Goal: Check status: Check status

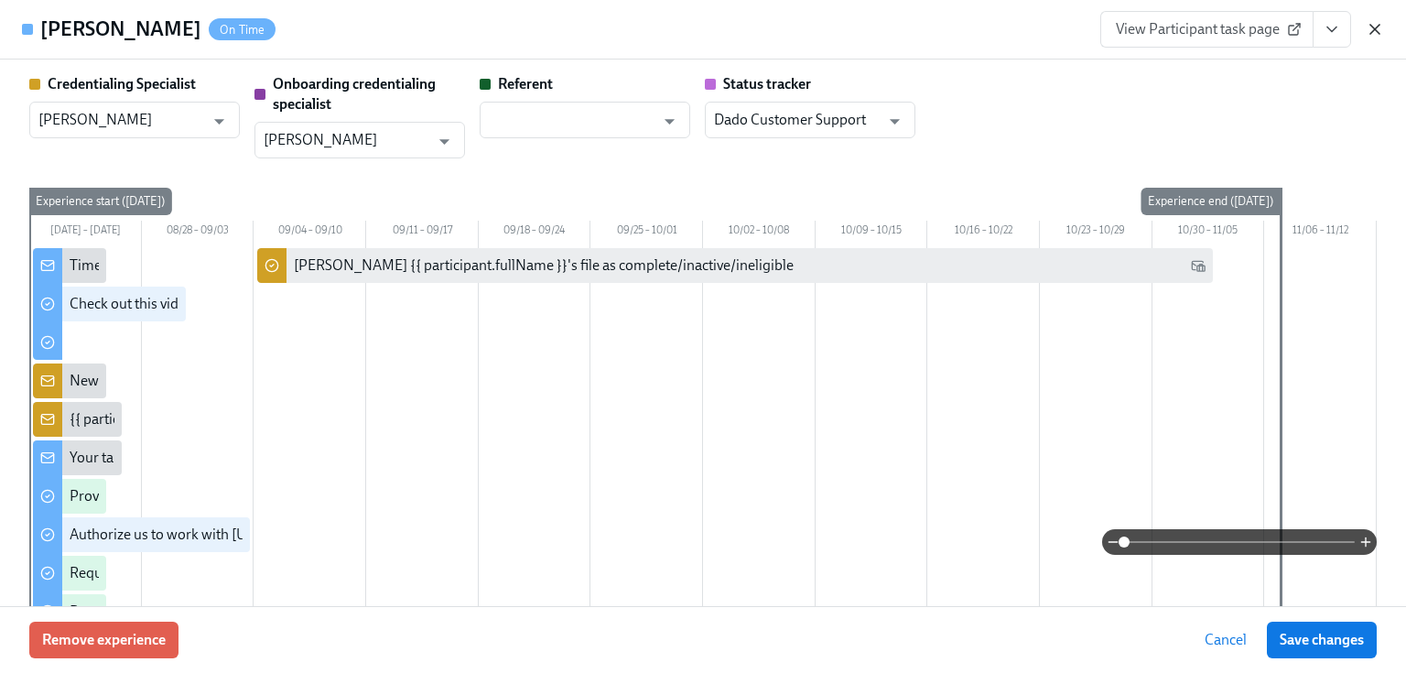
click at [1379, 29] on icon "button" at bounding box center [1375, 29] width 18 height 18
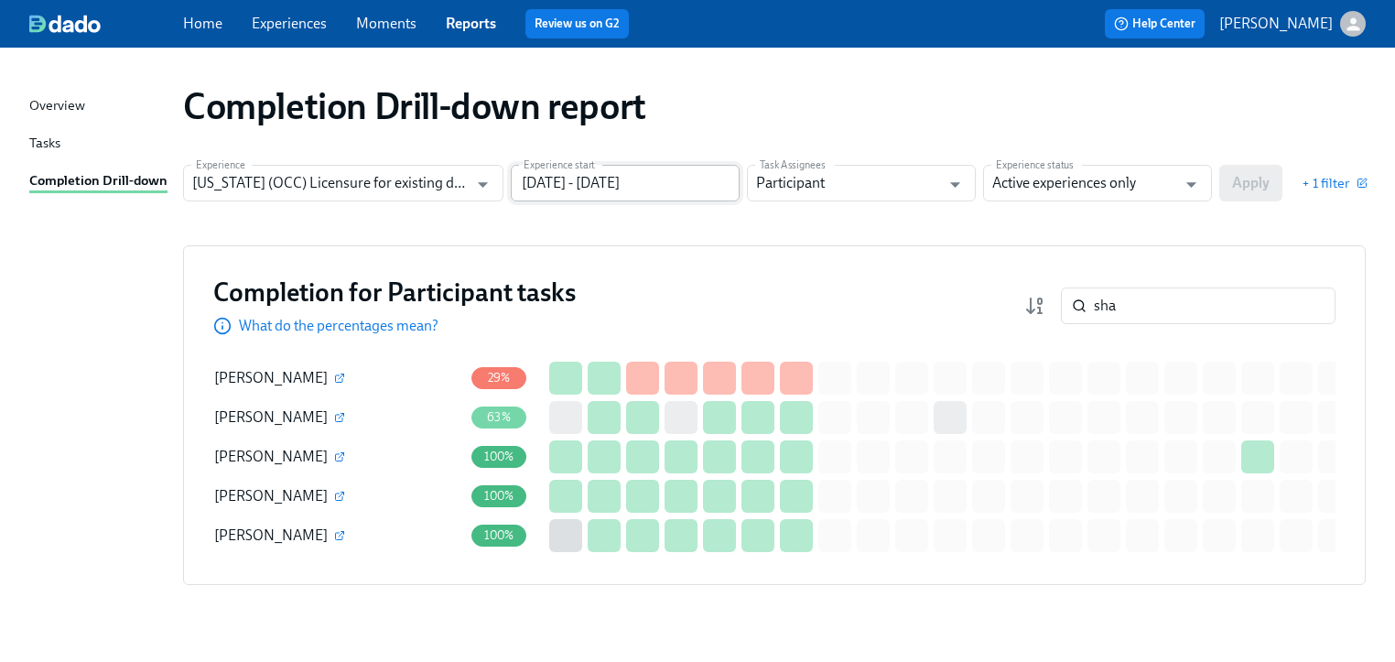
click at [532, 195] on input "[DATE] - [DATE]" at bounding box center [625, 183] width 229 height 37
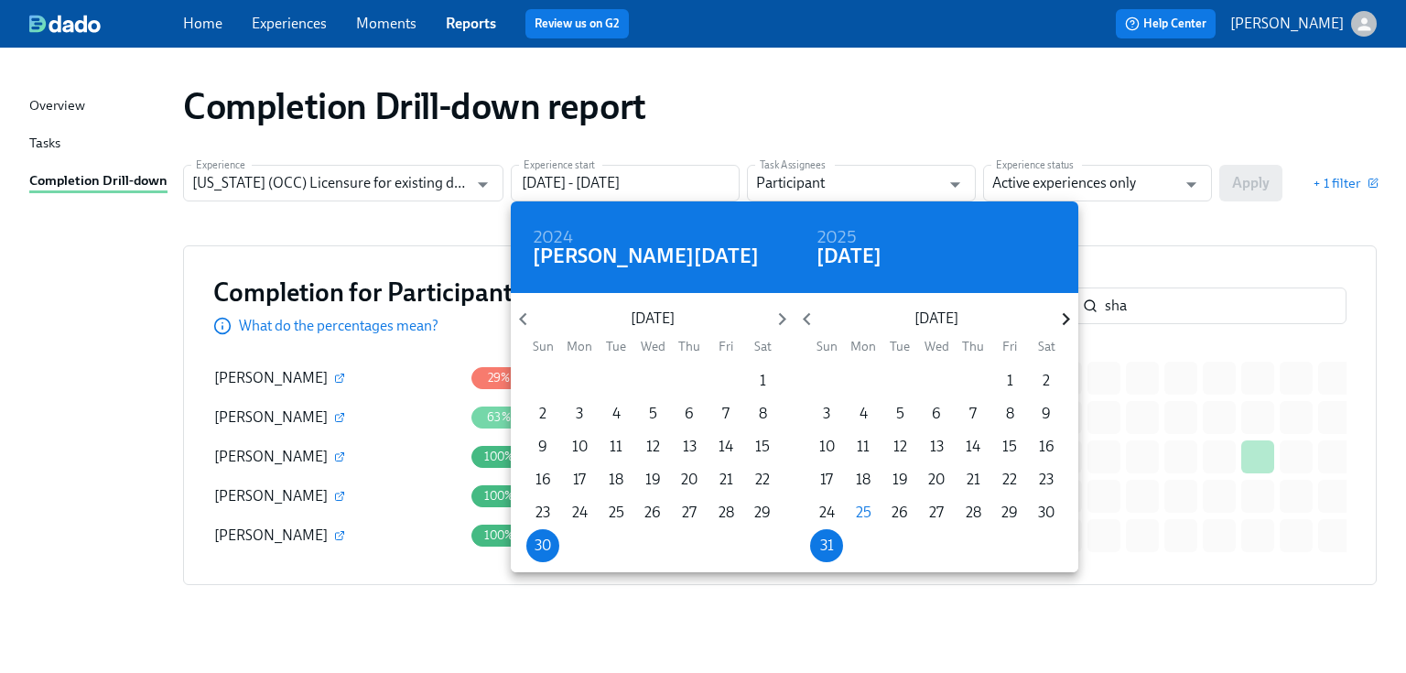
click at [1061, 319] on icon "button" at bounding box center [1066, 319] width 25 height 25
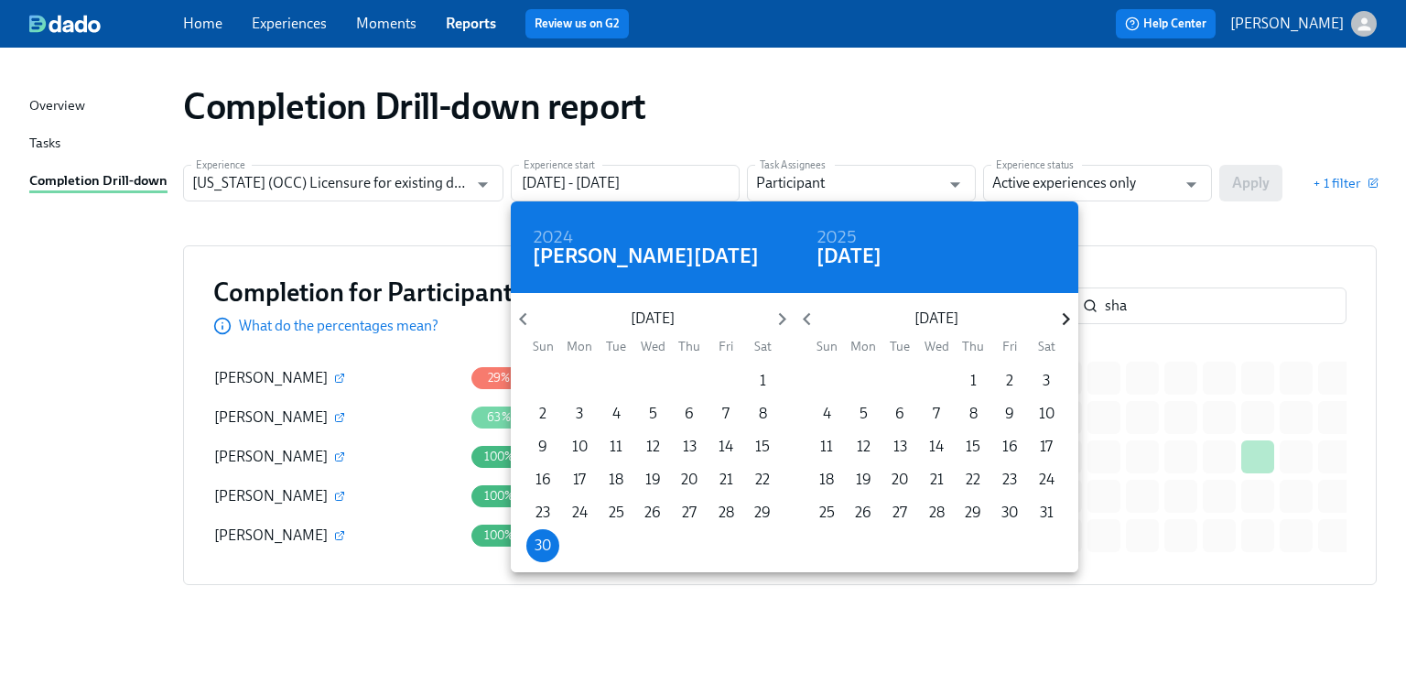
click at [1061, 319] on icon "button" at bounding box center [1066, 319] width 25 height 25
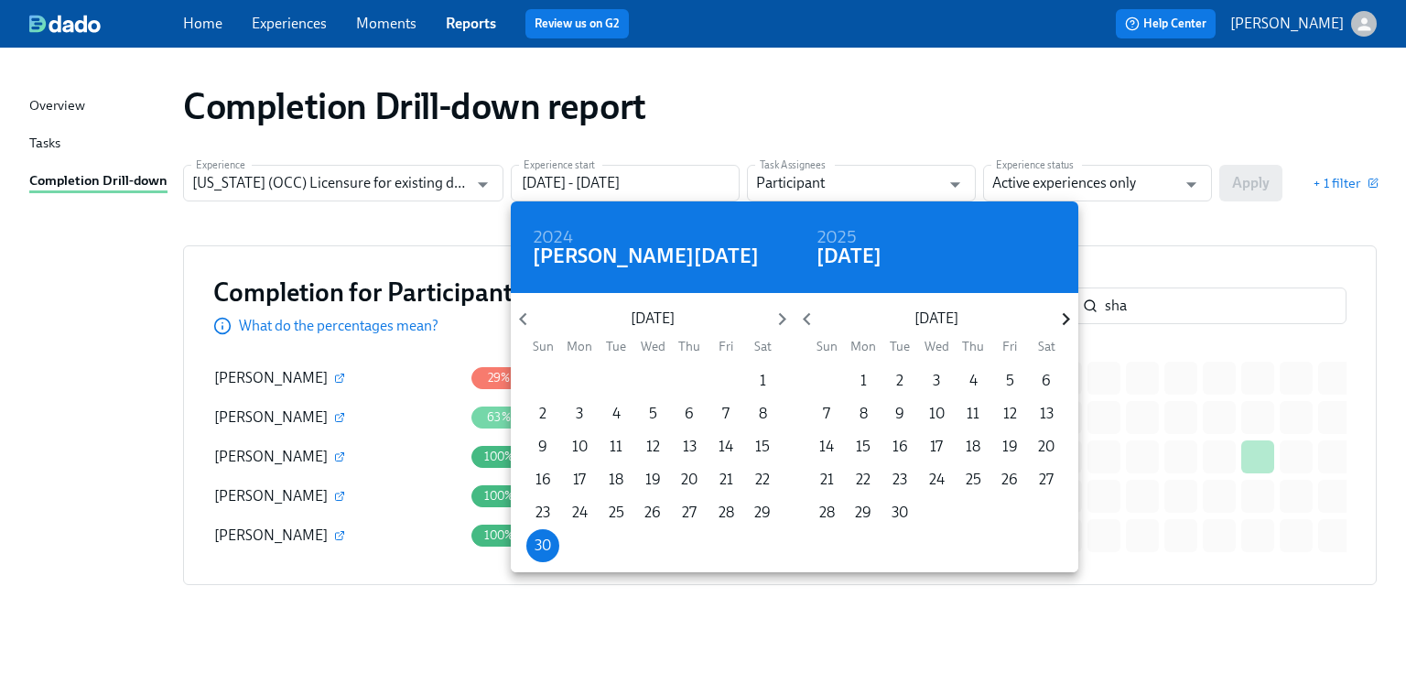
click at [1061, 319] on icon "button" at bounding box center [1066, 319] width 25 height 25
click at [810, 319] on icon "button" at bounding box center [807, 319] width 25 height 25
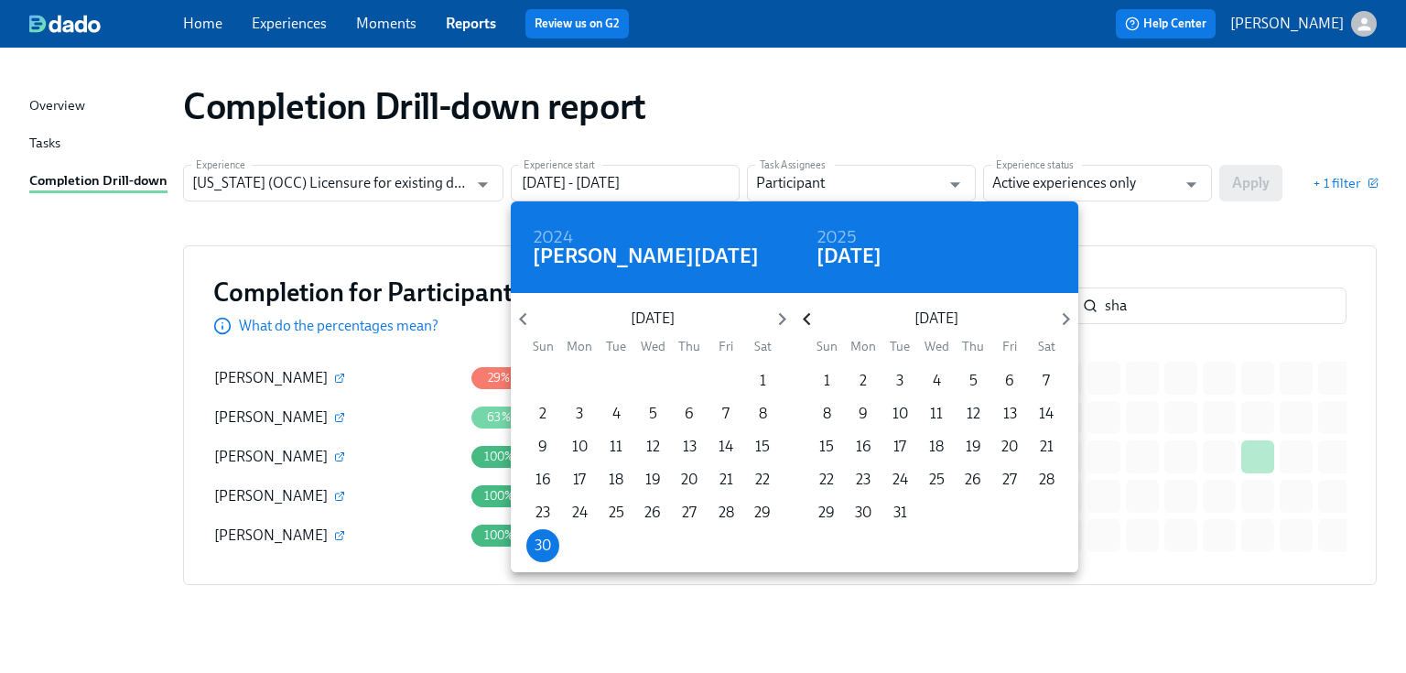
click at [810, 319] on icon "button" at bounding box center [807, 319] width 25 height 25
click at [777, 316] on icon "button" at bounding box center [782, 319] width 25 height 25
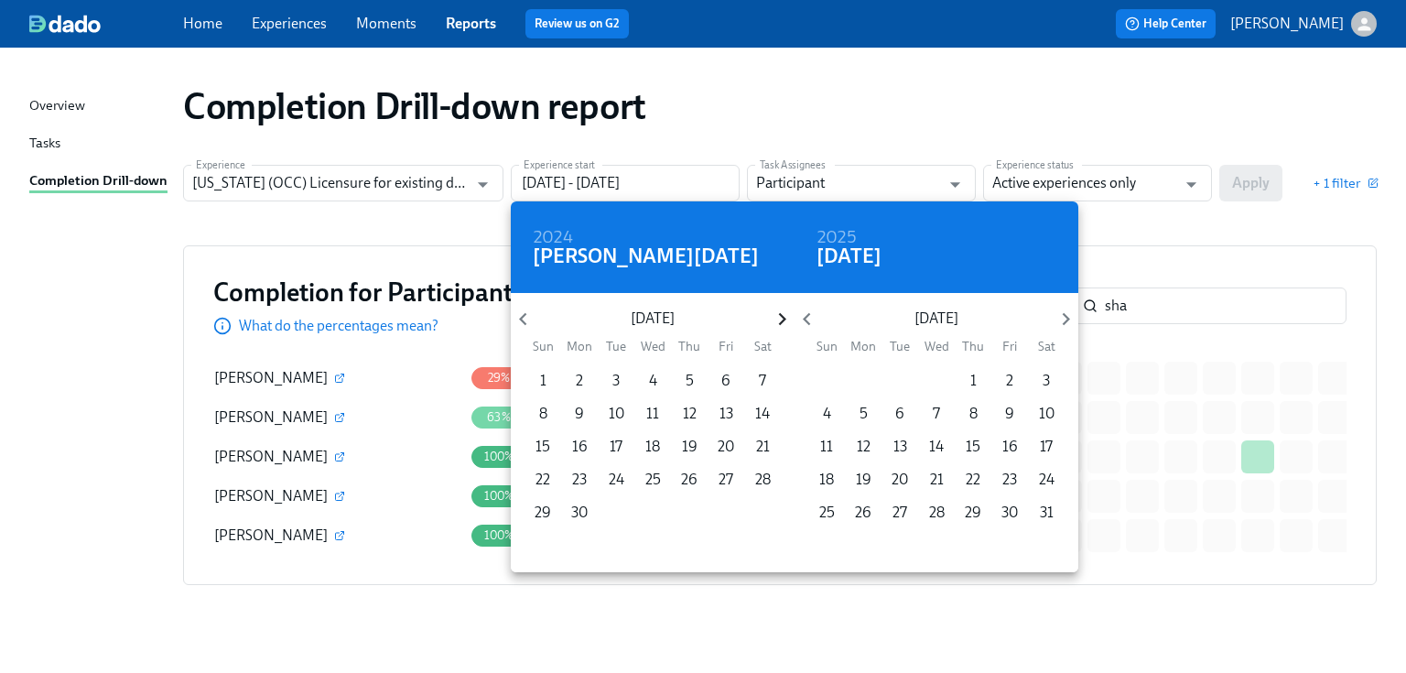
click at [777, 316] on icon "button" at bounding box center [782, 319] width 25 height 25
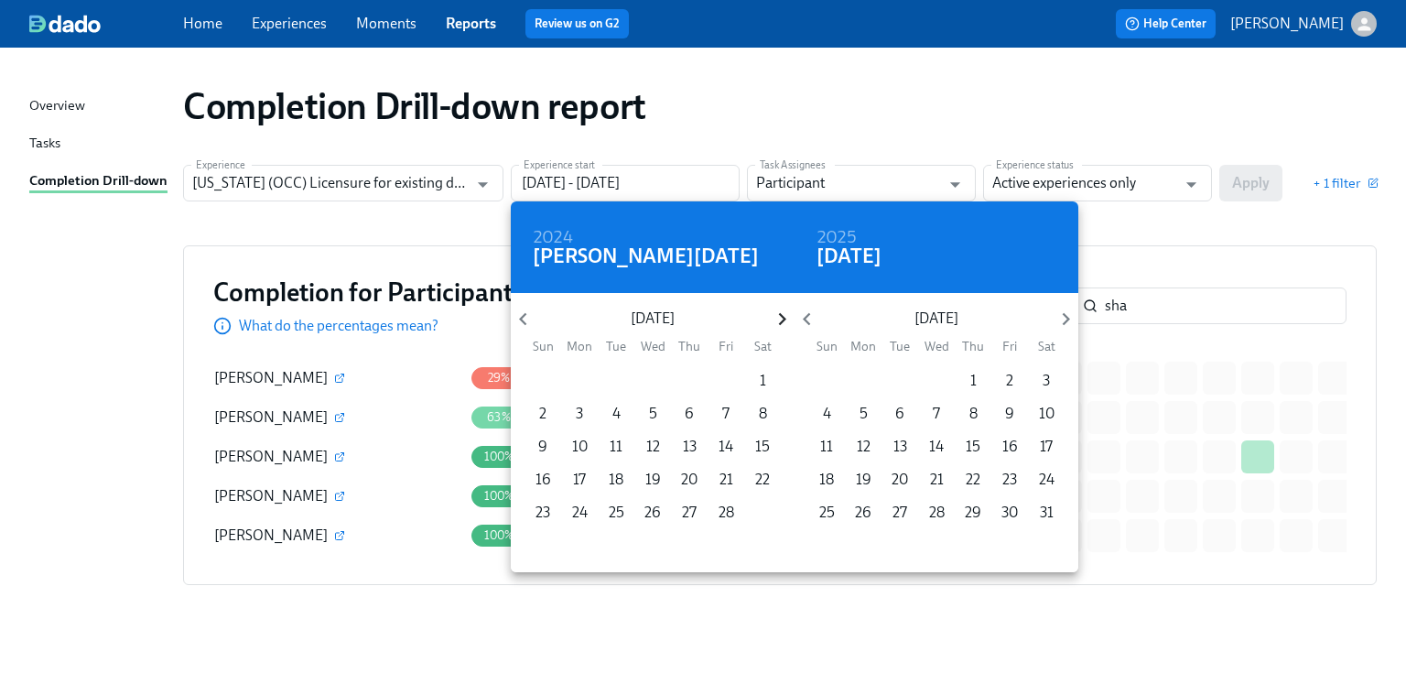
click at [777, 316] on icon "button" at bounding box center [782, 319] width 25 height 25
click at [620, 374] on span "1" at bounding box center [616, 381] width 33 height 20
type input "[DATE] - [DATE]"
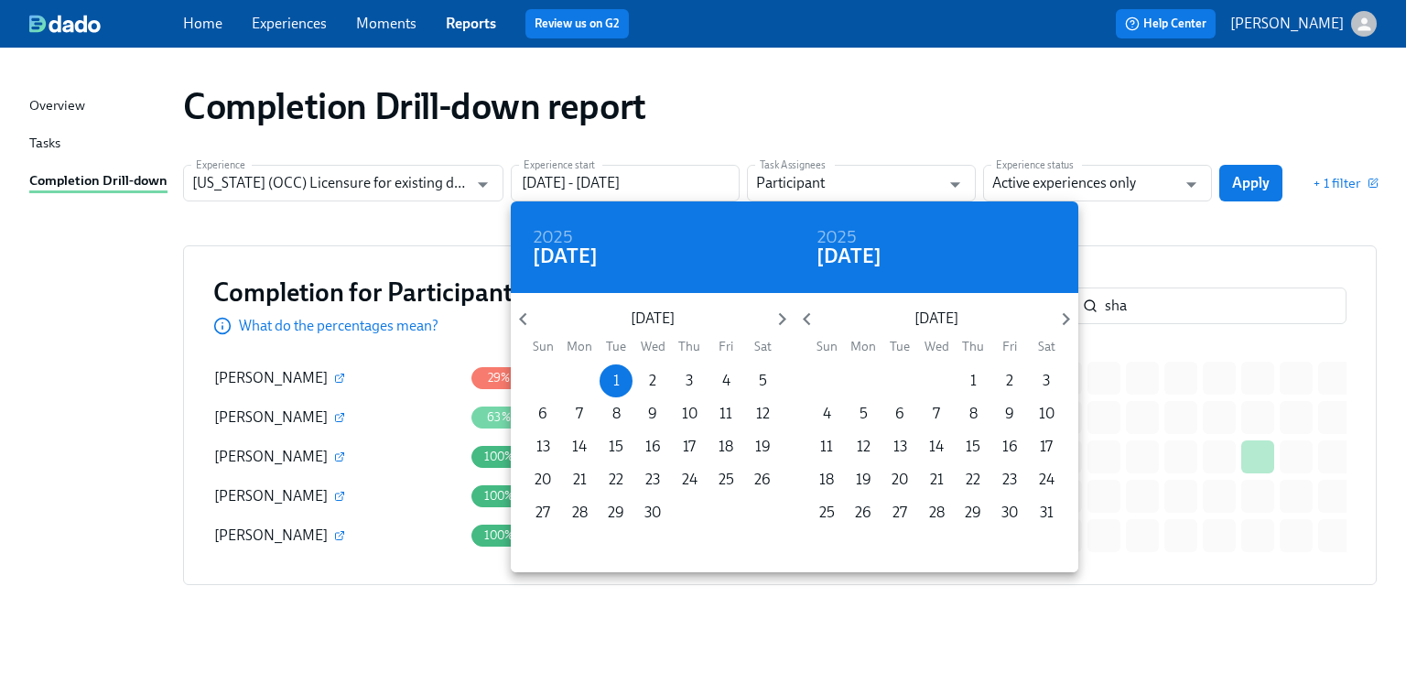
click at [1172, 240] on div at bounding box center [703, 336] width 1406 height 673
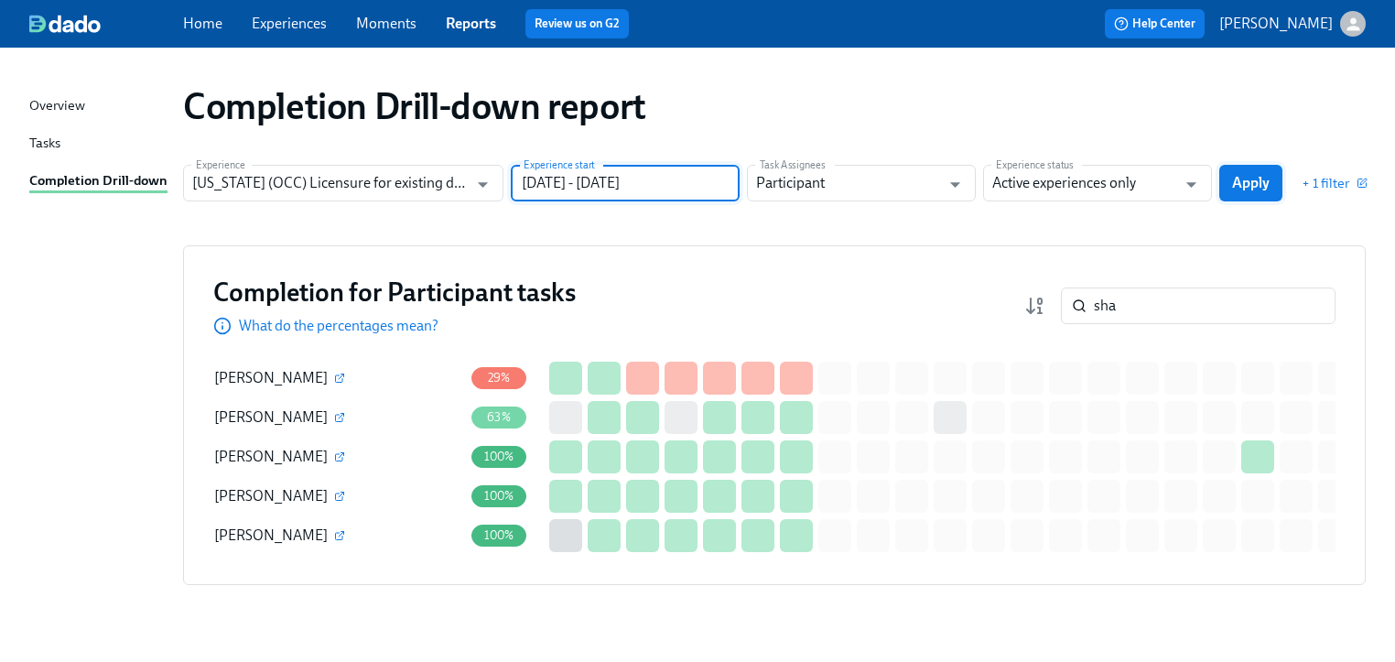
click at [1245, 181] on span "Apply" at bounding box center [1251, 183] width 38 height 18
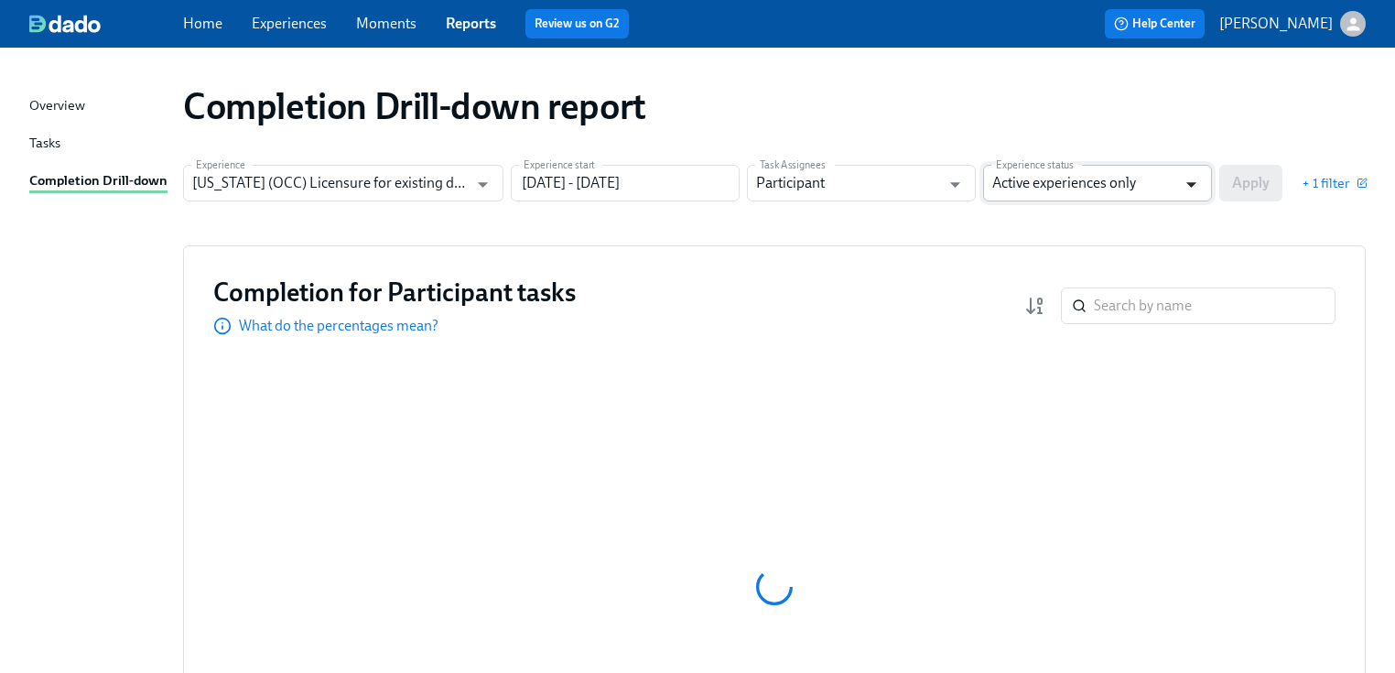
click at [1196, 178] on icon "Open" at bounding box center [1191, 184] width 25 height 25
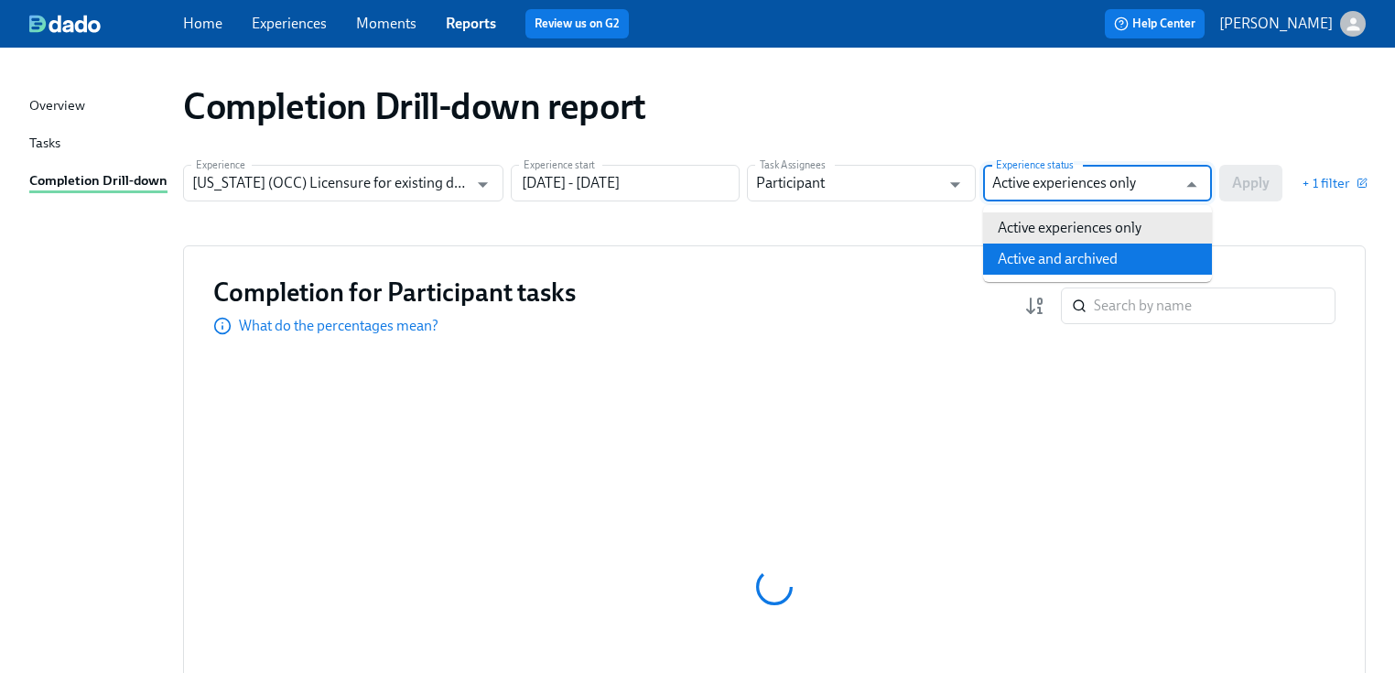
click at [1084, 254] on li "Active and archived" at bounding box center [1097, 258] width 229 height 31
type input "Active and archived"
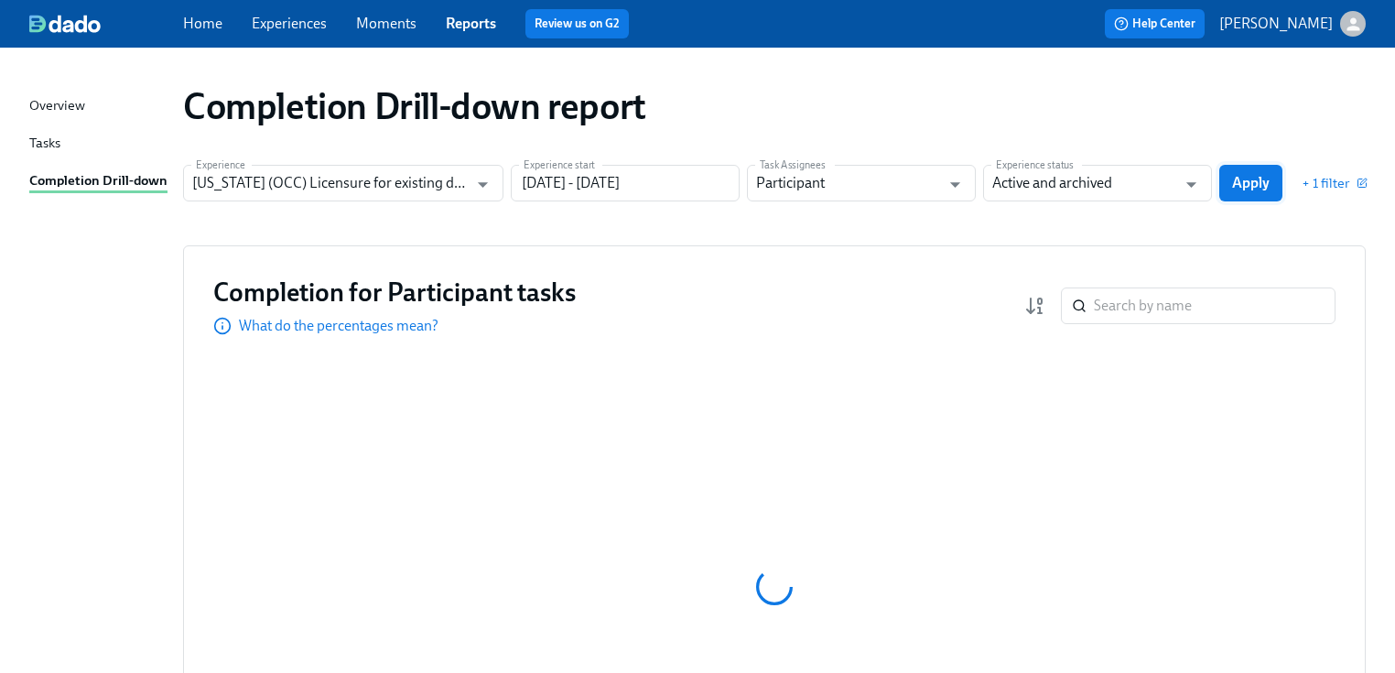
click at [1253, 172] on button "Apply" at bounding box center [1250, 183] width 63 height 37
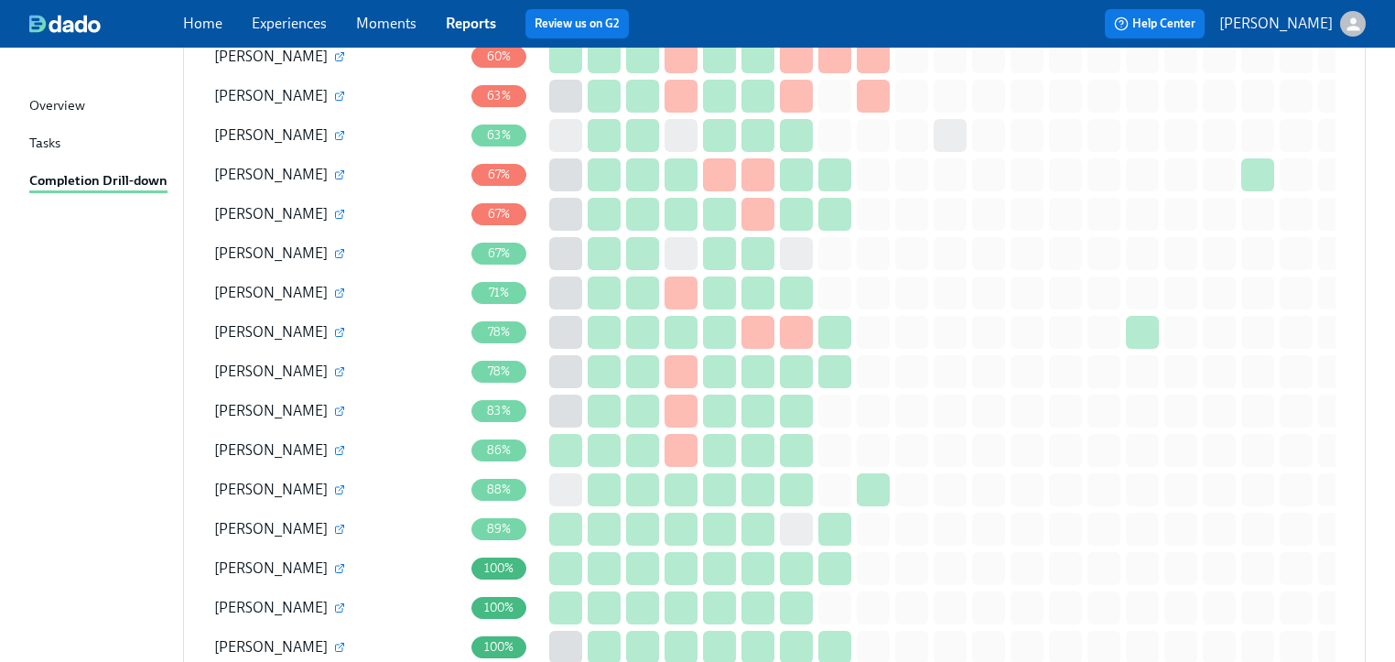
scroll to position [3149, 0]
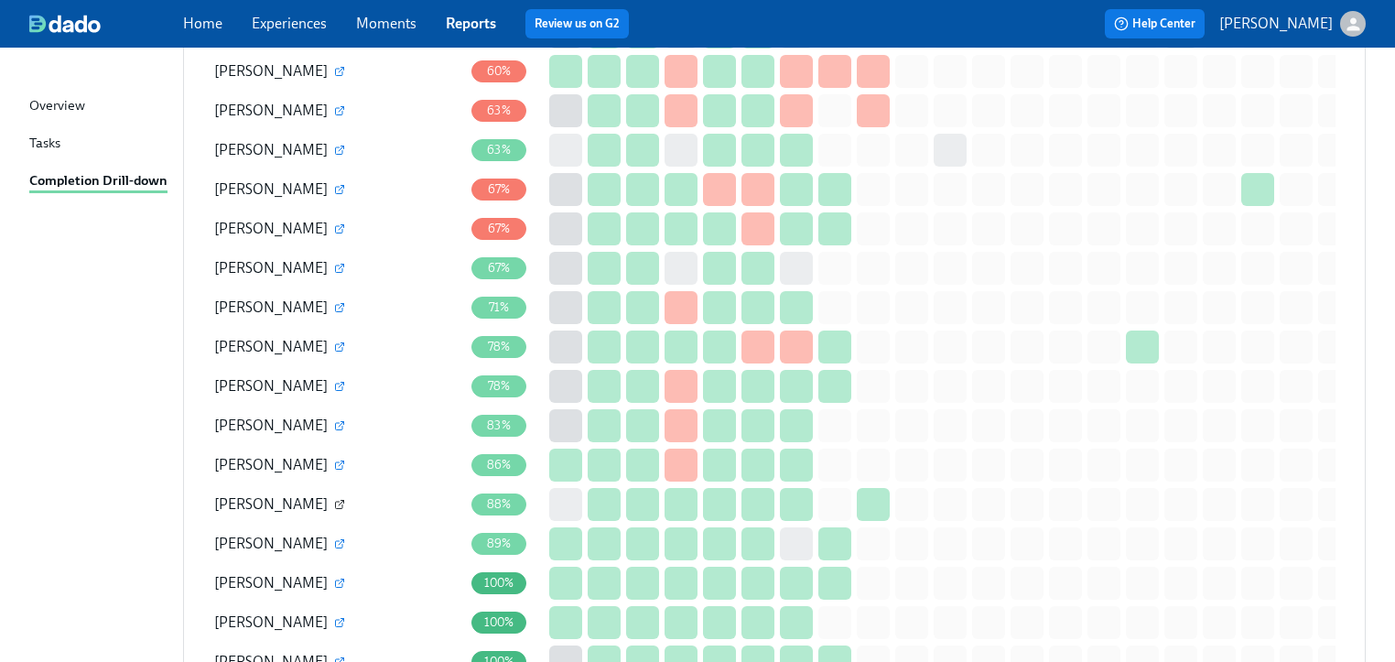
click at [336, 502] on icon "button" at bounding box center [339, 505] width 7 height 7
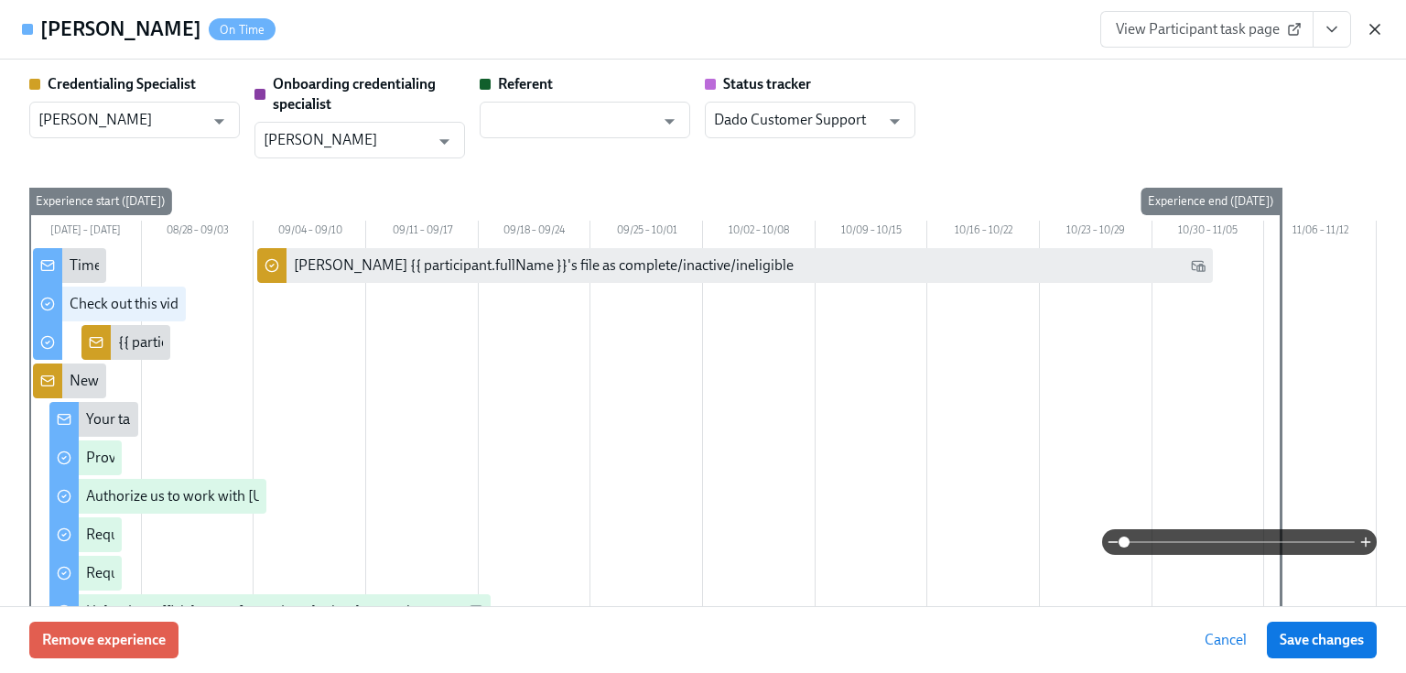
click at [1376, 20] on icon "button" at bounding box center [1375, 29] width 18 height 18
